Goal: Task Accomplishment & Management: Manage account settings

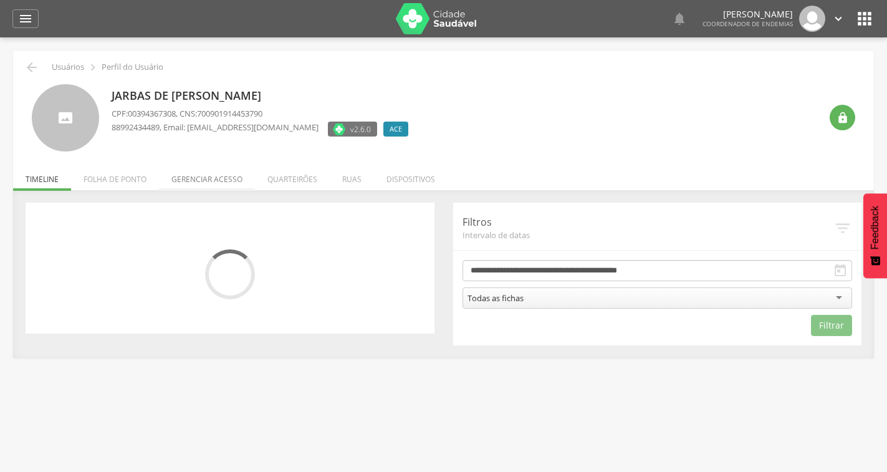
click at [209, 178] on li "Gerenciar acesso" at bounding box center [207, 176] width 96 height 29
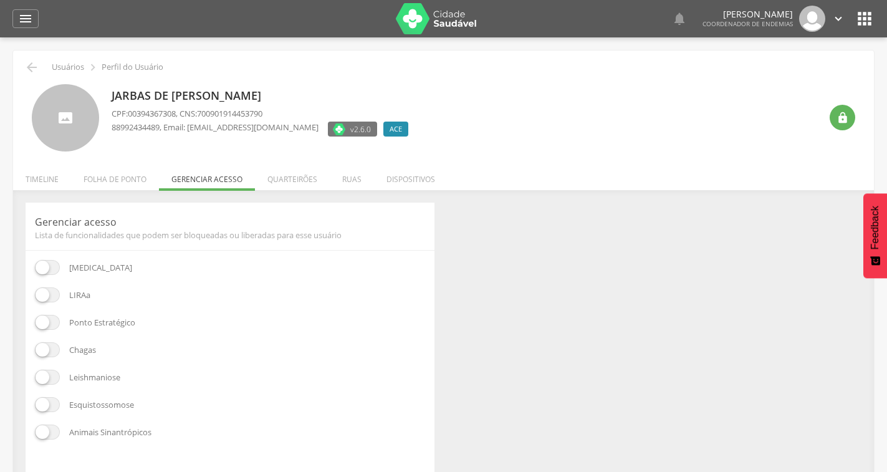
click at [43, 295] on span at bounding box center [47, 294] width 25 height 15
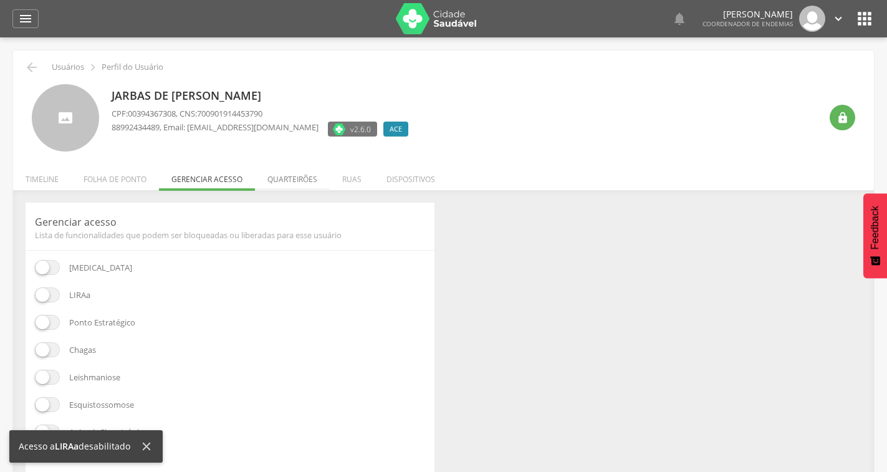
click at [301, 182] on li "Quarteirões" at bounding box center [292, 176] width 75 height 29
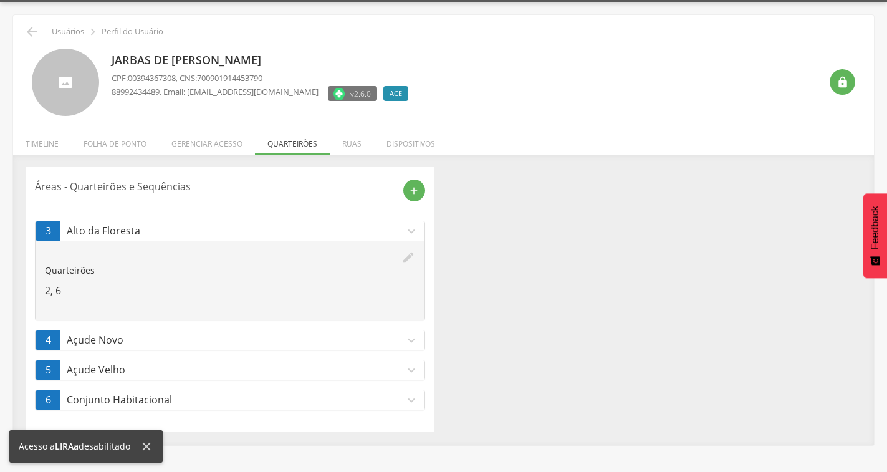
scroll to position [37, 0]
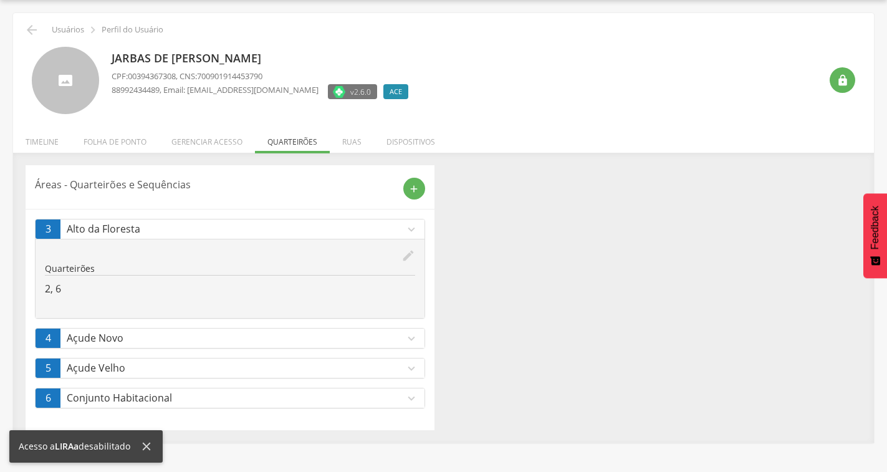
click at [408, 365] on icon "expand_more" at bounding box center [412, 369] width 14 height 14
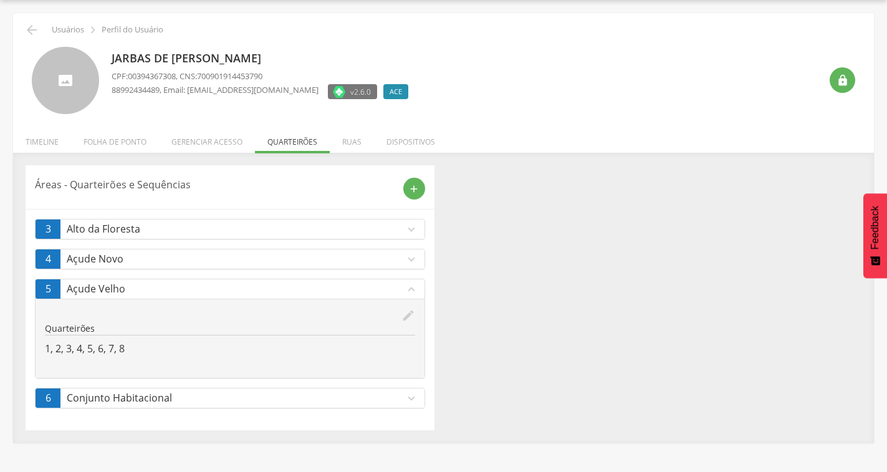
click at [410, 263] on icon "expand_more" at bounding box center [412, 260] width 14 height 14
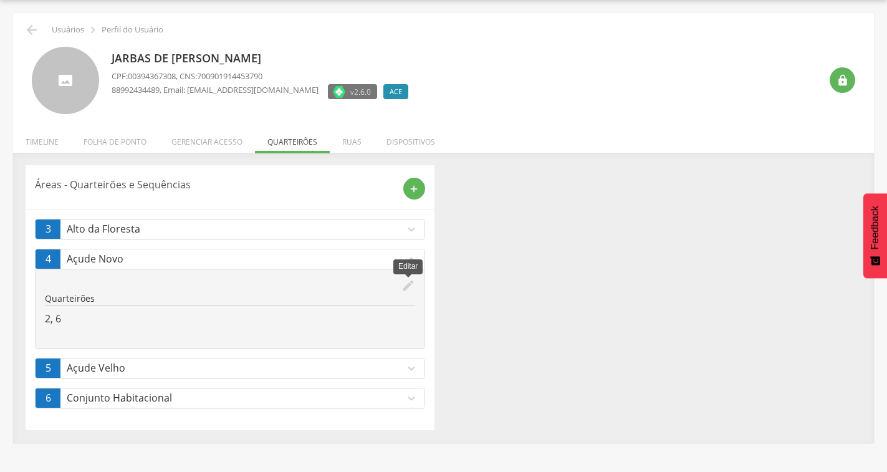
click at [407, 284] on icon "edit" at bounding box center [409, 286] width 14 height 14
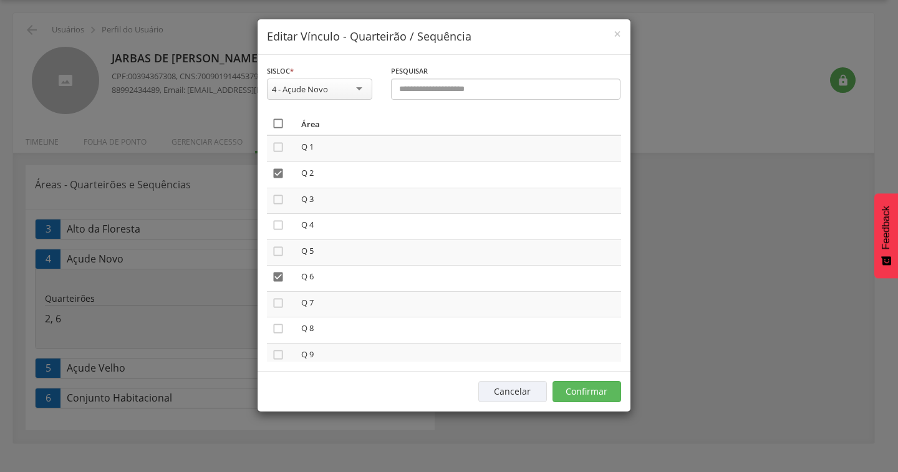
click at [280, 123] on icon "" at bounding box center [278, 123] width 12 height 12
click at [280, 122] on icon "" at bounding box center [278, 123] width 12 height 12
click at [589, 396] on button "Confirmar" at bounding box center [587, 391] width 69 height 21
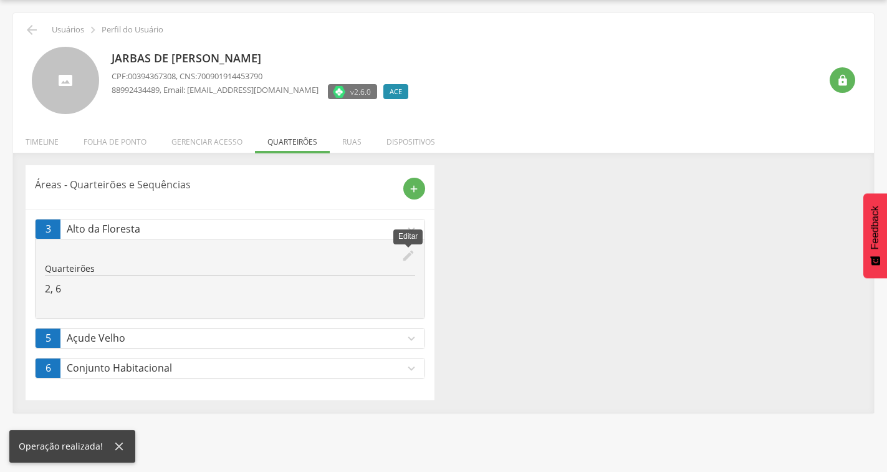
click at [407, 254] on icon "edit" at bounding box center [409, 256] width 14 height 14
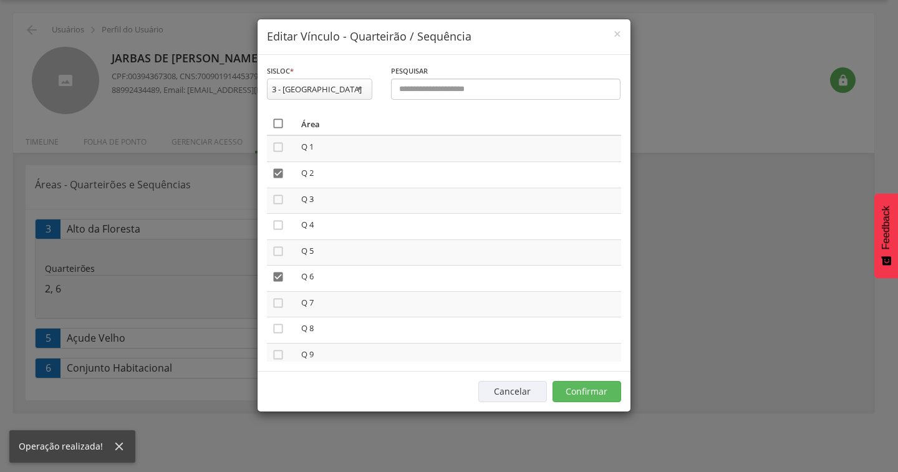
click at [278, 120] on icon "" at bounding box center [278, 123] width 12 height 12
click at [278, 120] on icon "" at bounding box center [278, 123] width 12 height 12
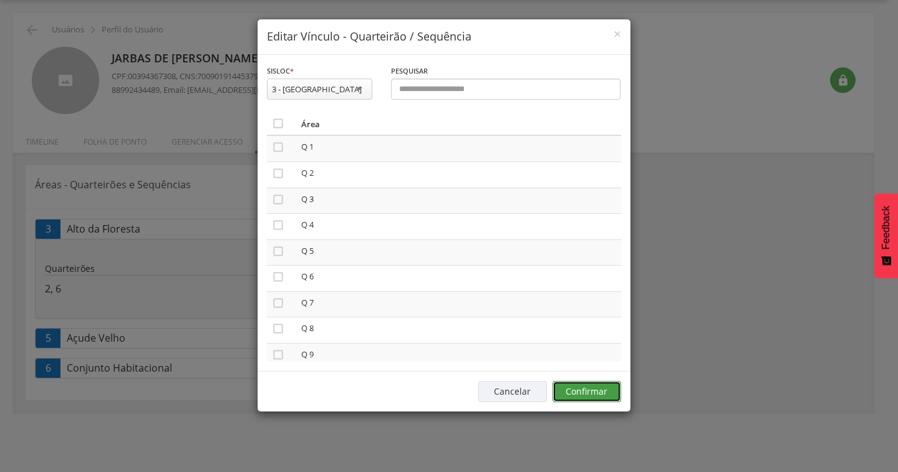
click at [585, 390] on button "Confirmar" at bounding box center [587, 391] width 69 height 21
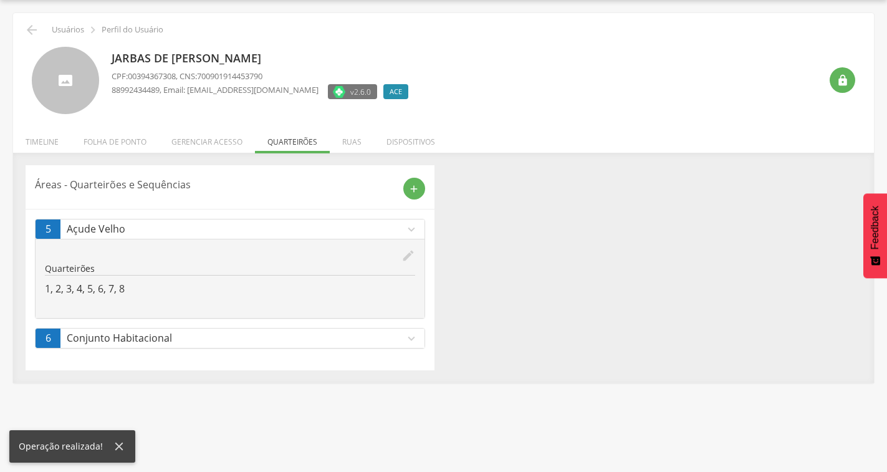
click at [408, 339] on icon "expand_more" at bounding box center [412, 339] width 14 height 14
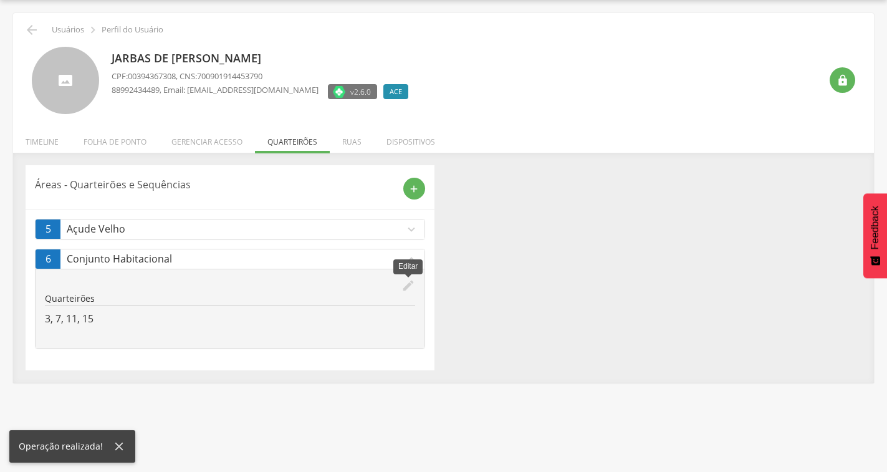
click at [410, 282] on icon "edit" at bounding box center [409, 286] width 14 height 14
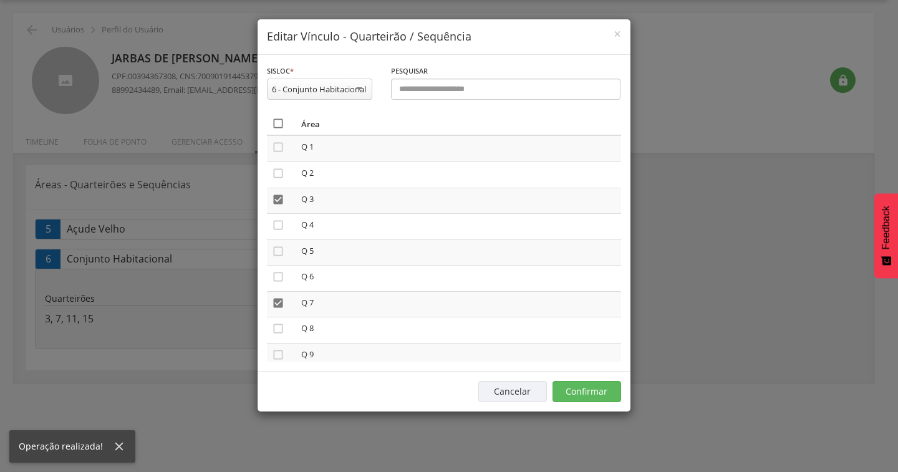
click at [280, 122] on icon "" at bounding box center [278, 123] width 12 height 12
click at [280, 122] on icon "" at bounding box center [278, 123] width 12 height 12
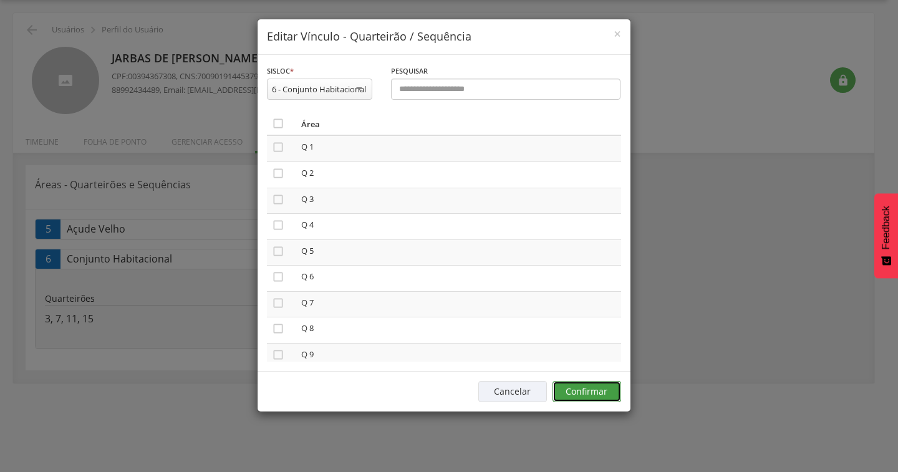
click at [614, 390] on button "Confirmar" at bounding box center [587, 391] width 69 height 21
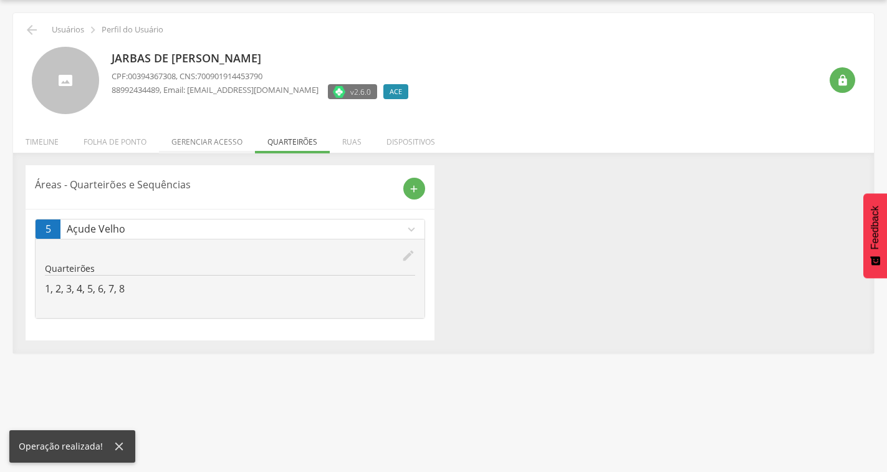
click at [191, 140] on li "Gerenciar acesso" at bounding box center [207, 138] width 96 height 29
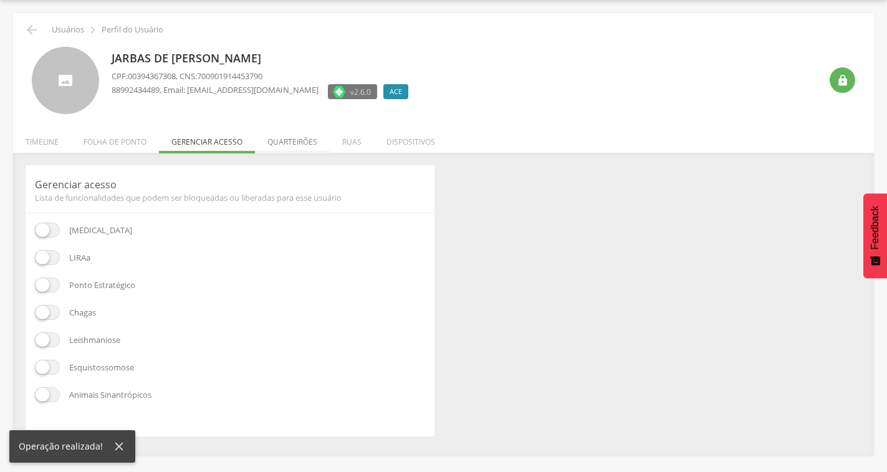
click at [276, 142] on li "Quarteirões" at bounding box center [292, 138] width 75 height 29
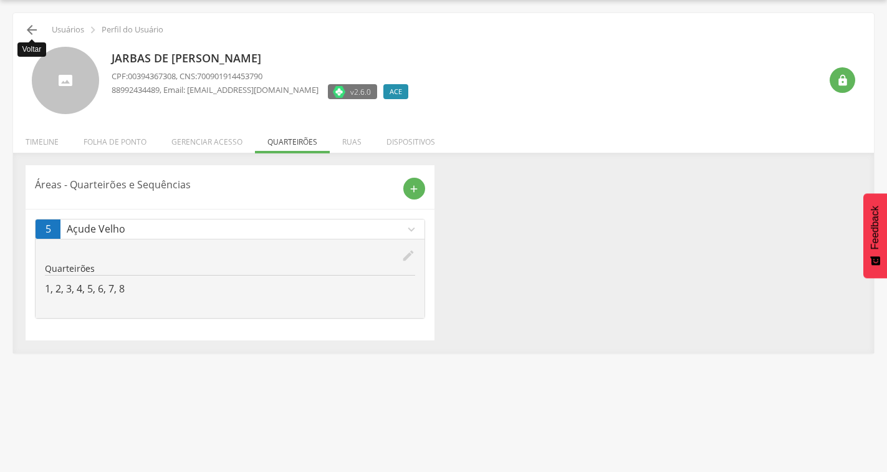
click at [33, 29] on icon "" at bounding box center [31, 29] width 15 height 15
